Goal: Find specific page/section

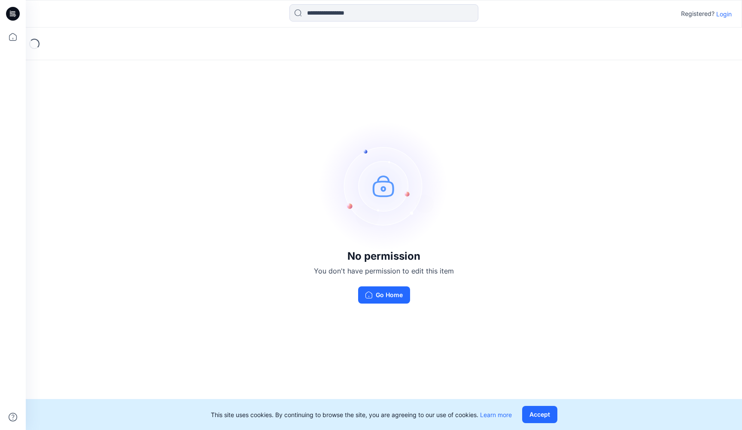
click at [12, 13] on icon at bounding box center [13, 14] width 14 height 14
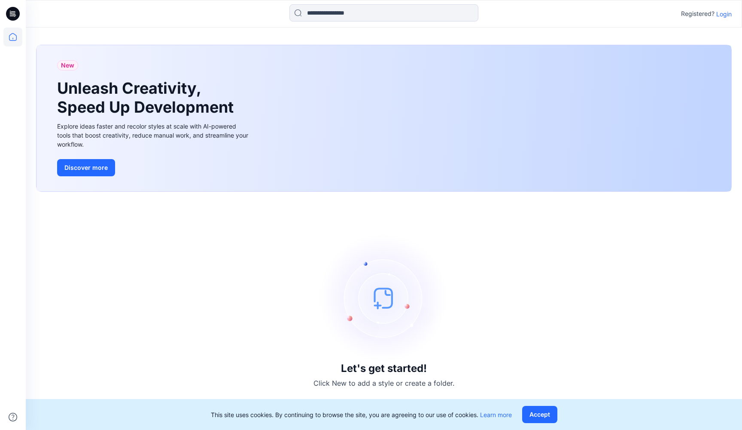
click at [724, 12] on p "Login" at bounding box center [723, 13] width 15 height 9
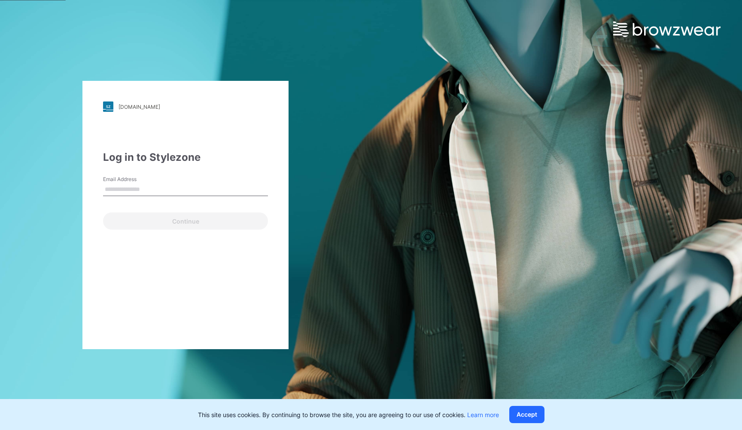
type input "**********"
click at [175, 216] on button "Continue" at bounding box center [185, 220] width 165 height 17
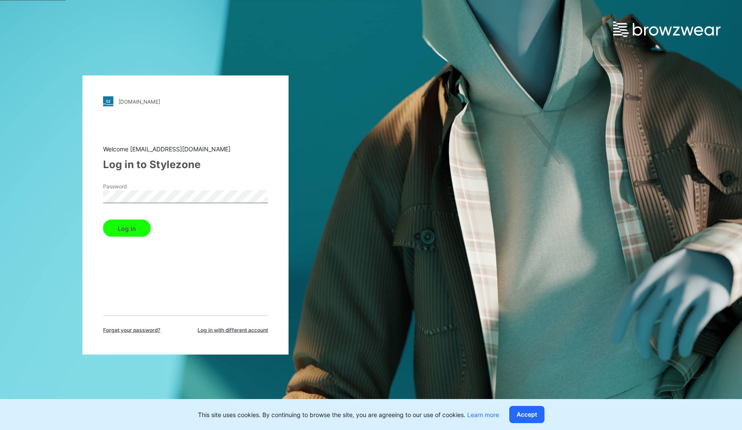
click at [126, 228] on button "Log in" at bounding box center [127, 227] width 48 height 17
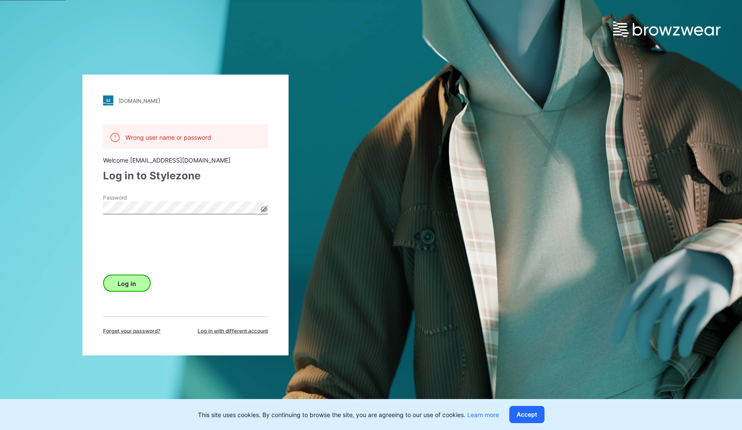
click at [117, 277] on button "Log in" at bounding box center [127, 282] width 48 height 17
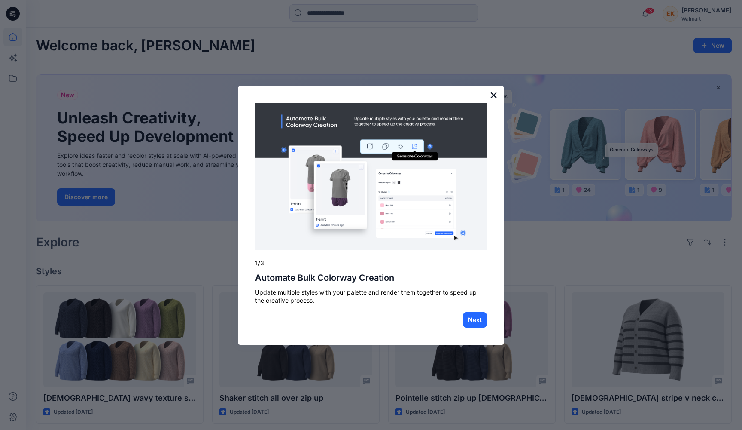
click at [491, 93] on button "×" at bounding box center [494, 95] width 8 height 14
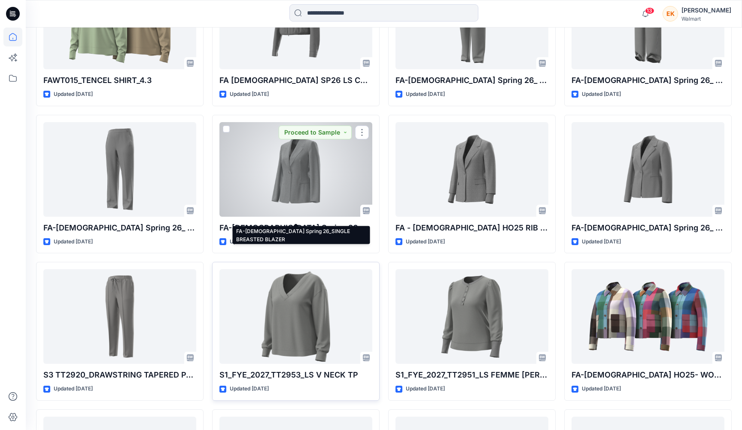
scroll to position [2524, 0]
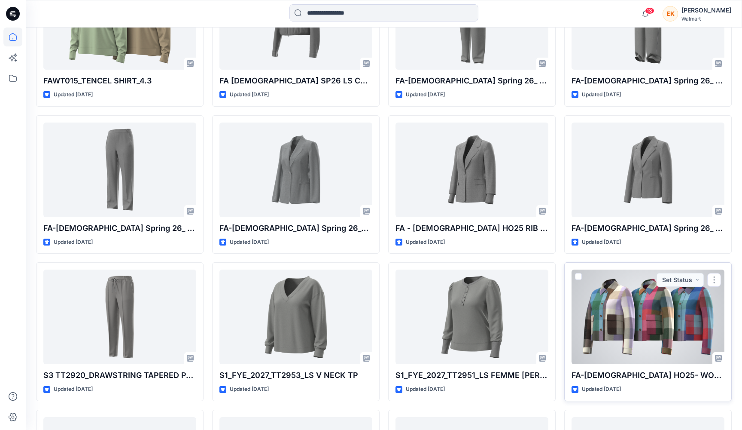
click at [625, 331] on div at bounding box center [648, 316] width 153 height 94
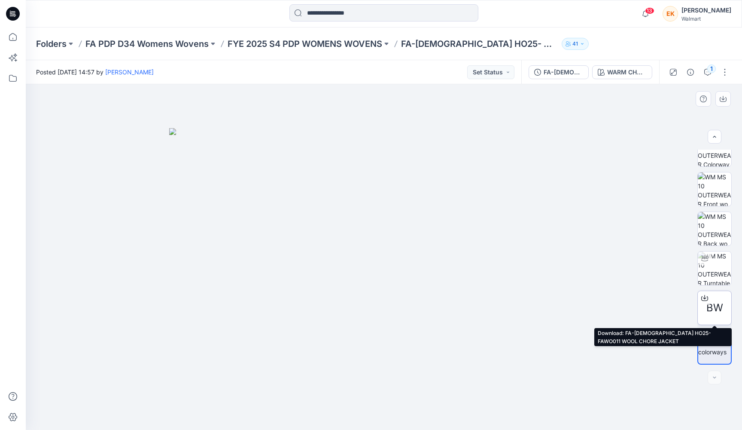
scroll to position [17, 0]
click at [703, 296] on icon at bounding box center [704, 297] width 7 height 7
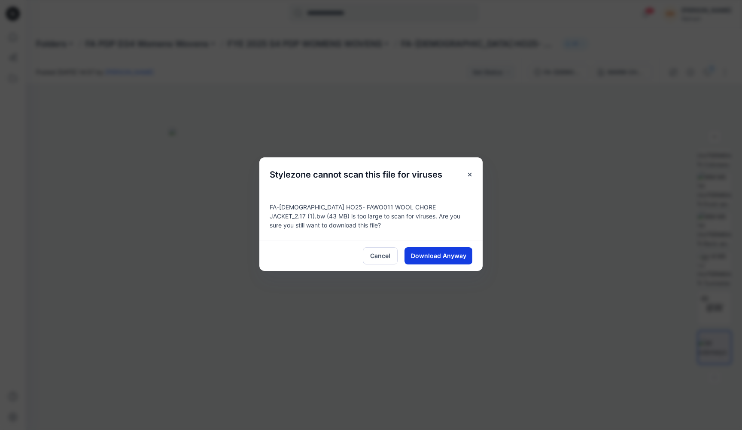
click at [449, 256] on span "Download Anyway" at bounding box center [438, 255] width 55 height 9
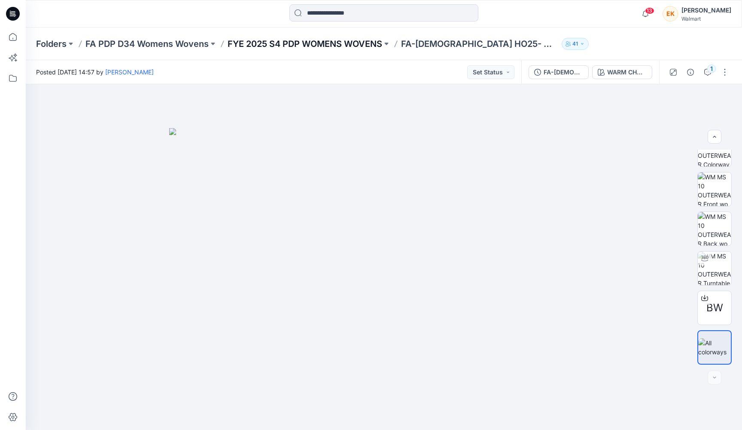
click at [318, 42] on p "FYE 2025 S4 PDP WOMENS WOVENS" at bounding box center [305, 44] width 155 height 12
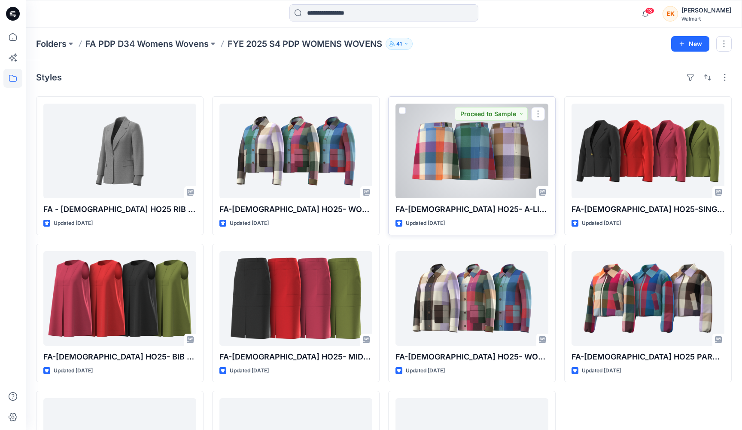
click at [462, 146] on div at bounding box center [472, 151] width 153 height 94
